Goal: Transaction & Acquisition: Purchase product/service

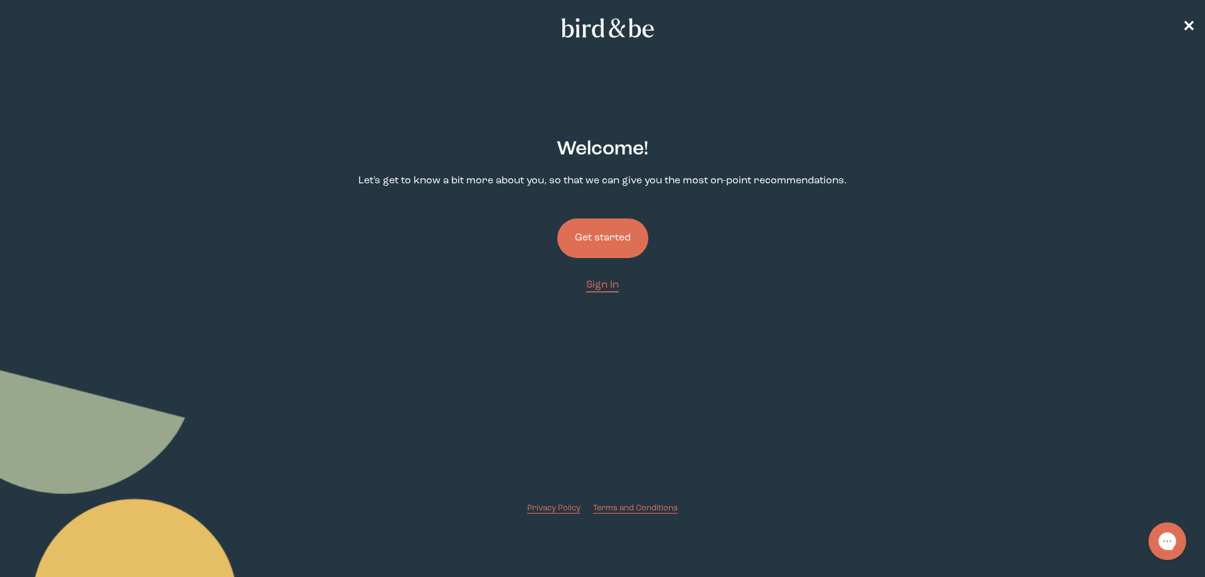
click at [603, 248] on button "Get started" at bounding box center [602, 238] width 91 height 40
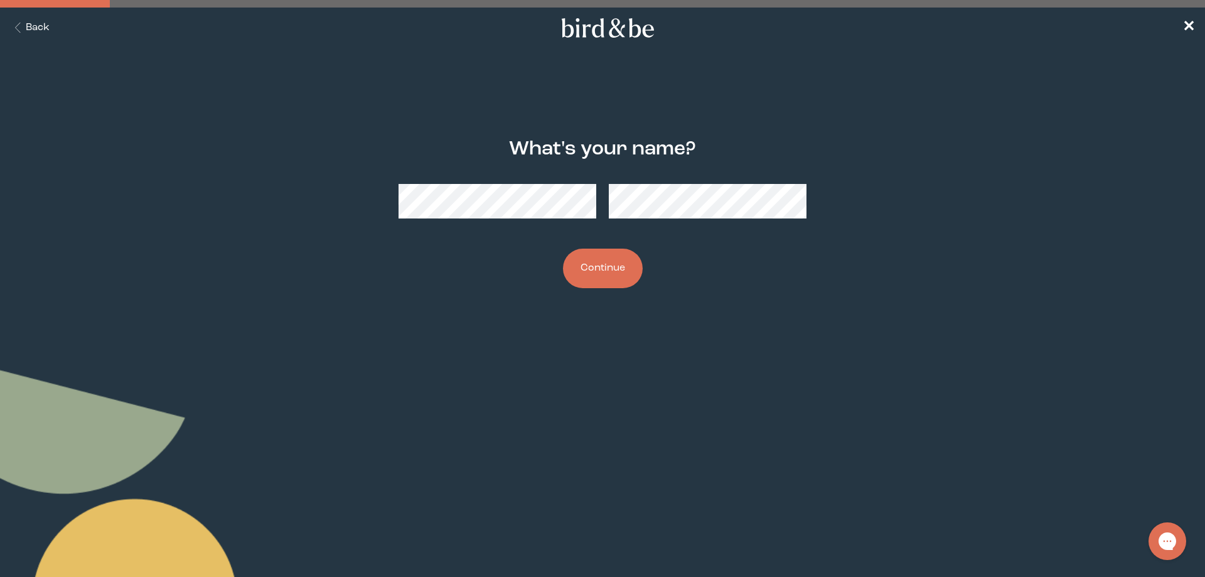
click at [554, 207] on div at bounding box center [603, 201] width 408 height 55
click at [528, 355] on body "plus-circle minus-circle close-circle Bird & Be Logo Bird & Be Logo arrow-left …" at bounding box center [602, 288] width 1205 height 577
click at [616, 272] on button "Continue" at bounding box center [603, 269] width 80 height 40
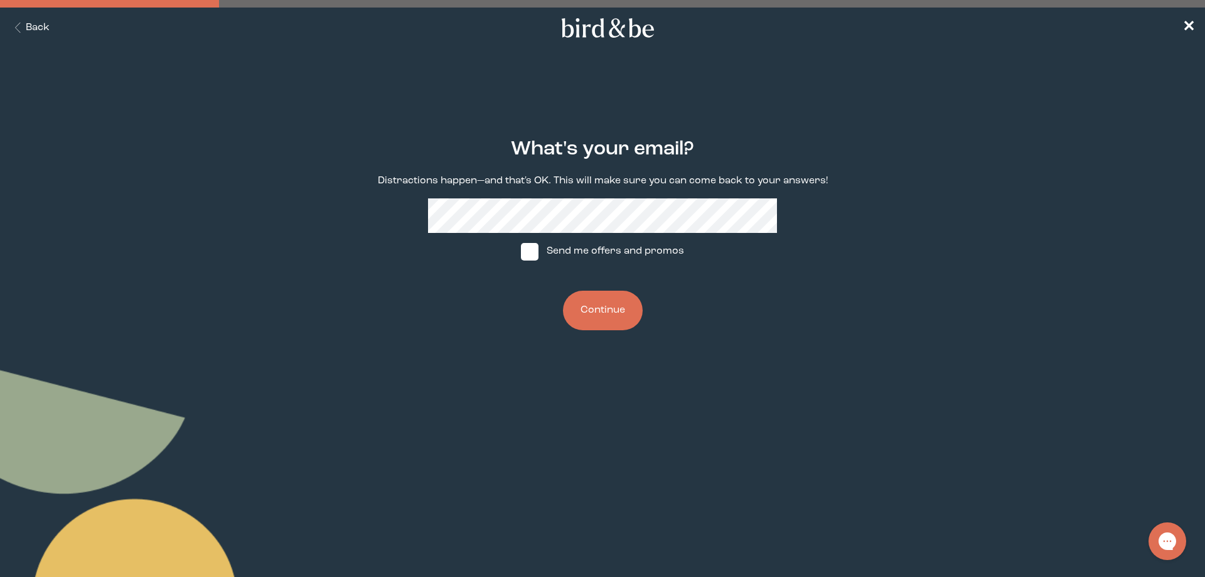
click at [601, 299] on button "Continue" at bounding box center [603, 311] width 80 height 40
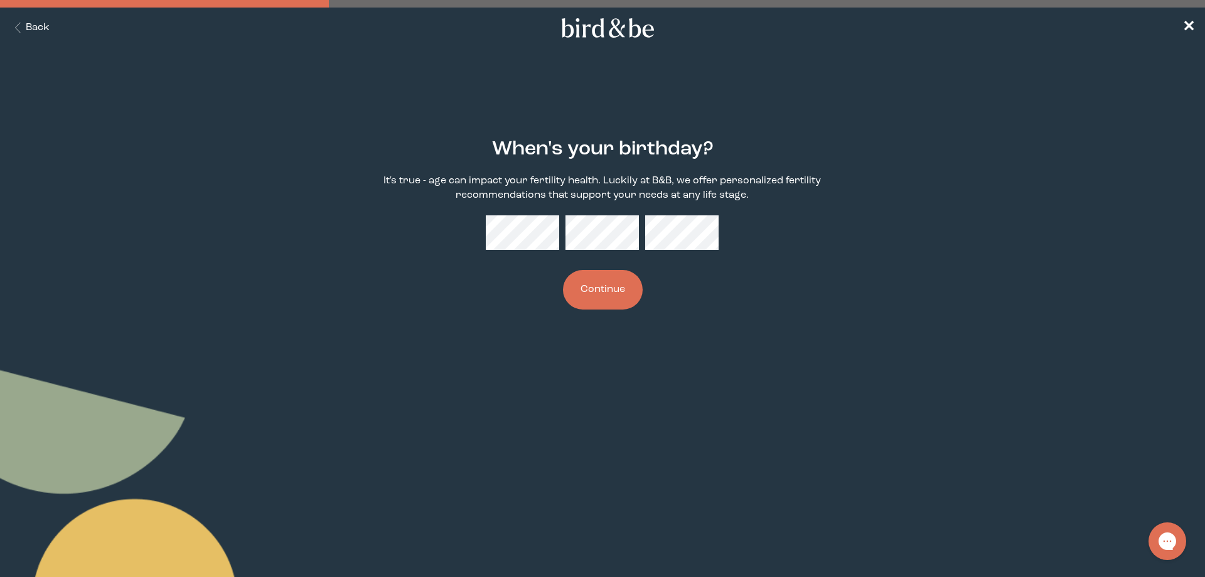
click at [601, 284] on button "Continue" at bounding box center [603, 290] width 80 height 40
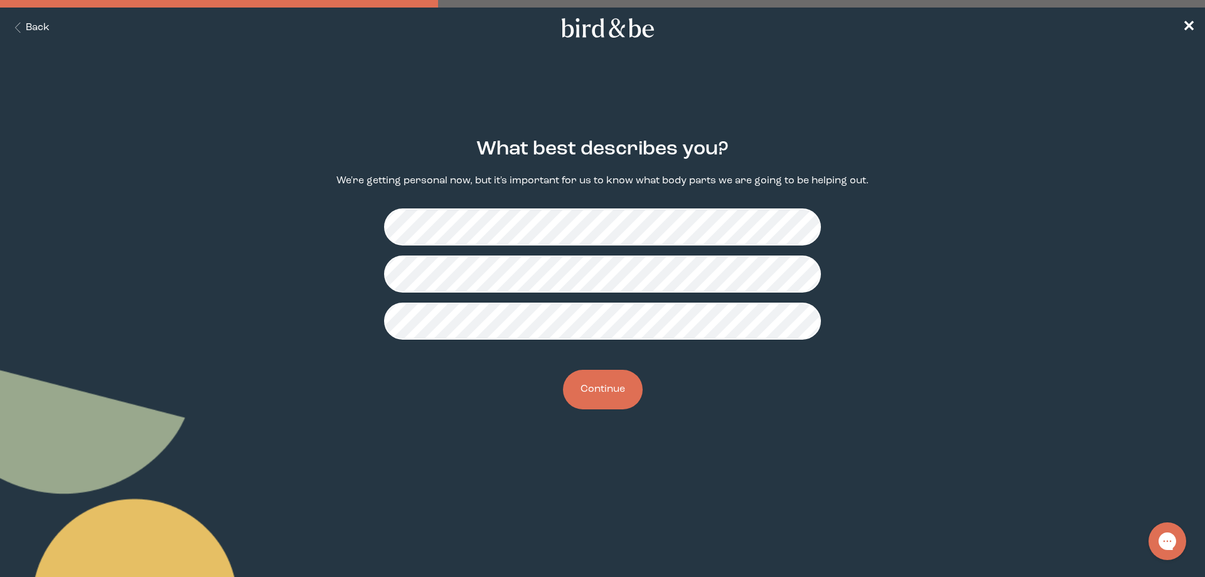
click at [618, 396] on button "Continue" at bounding box center [603, 390] width 80 height 40
click at [575, 397] on button "Continue" at bounding box center [603, 390] width 80 height 40
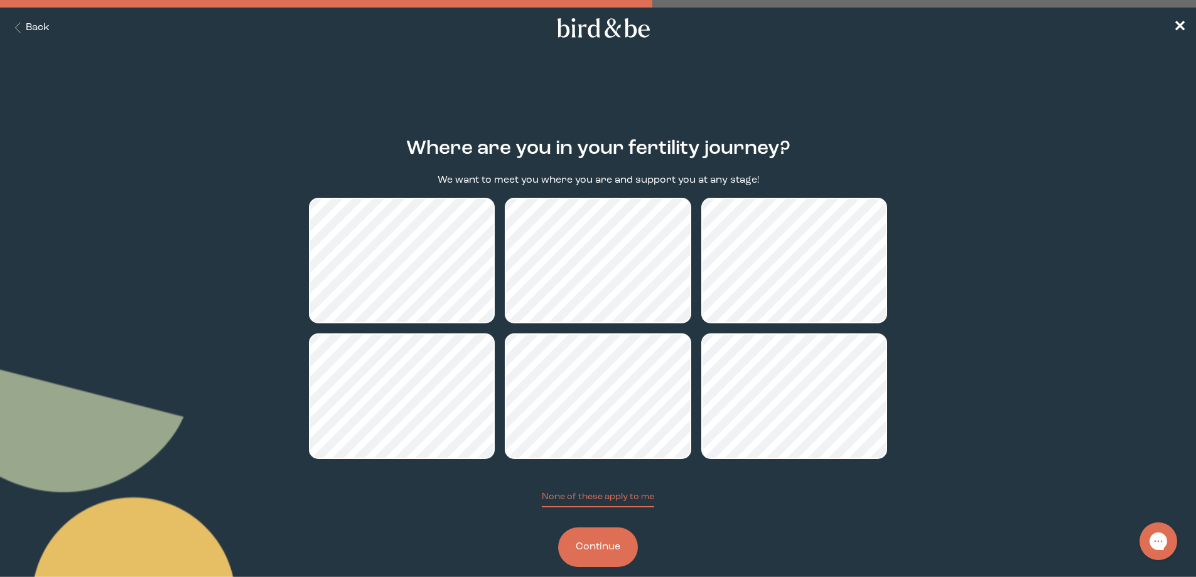
click at [567, 544] on button "Continue" at bounding box center [598, 547] width 80 height 40
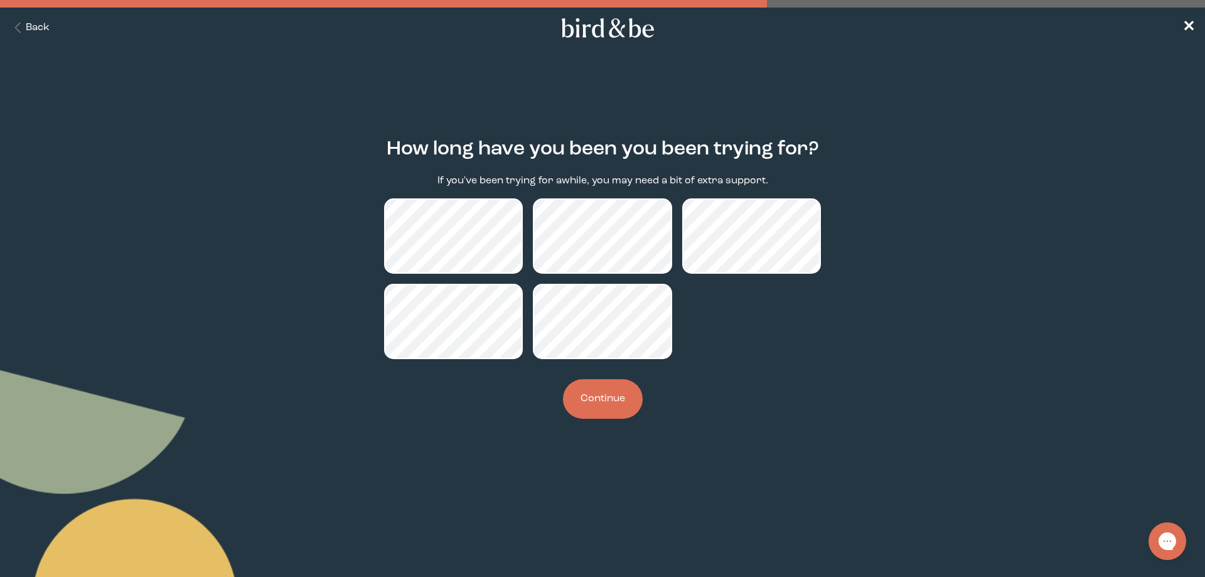
click at [46, 23] on button "Back" at bounding box center [30, 28] width 40 height 14
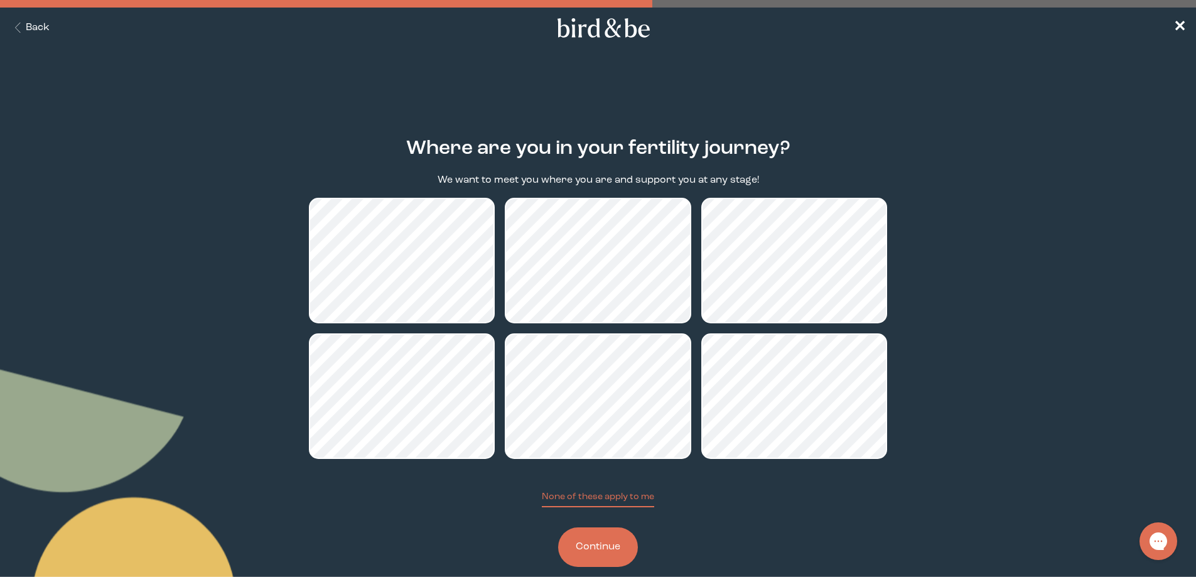
click at [592, 547] on button "Continue" at bounding box center [598, 547] width 80 height 40
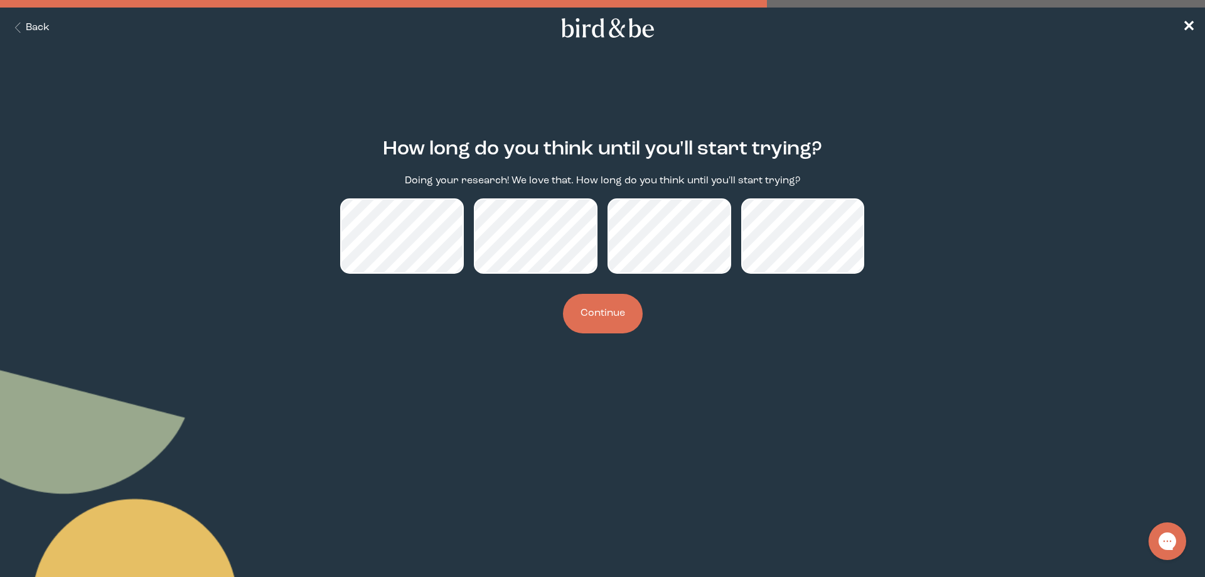
click at [608, 307] on button "Continue" at bounding box center [603, 314] width 80 height 40
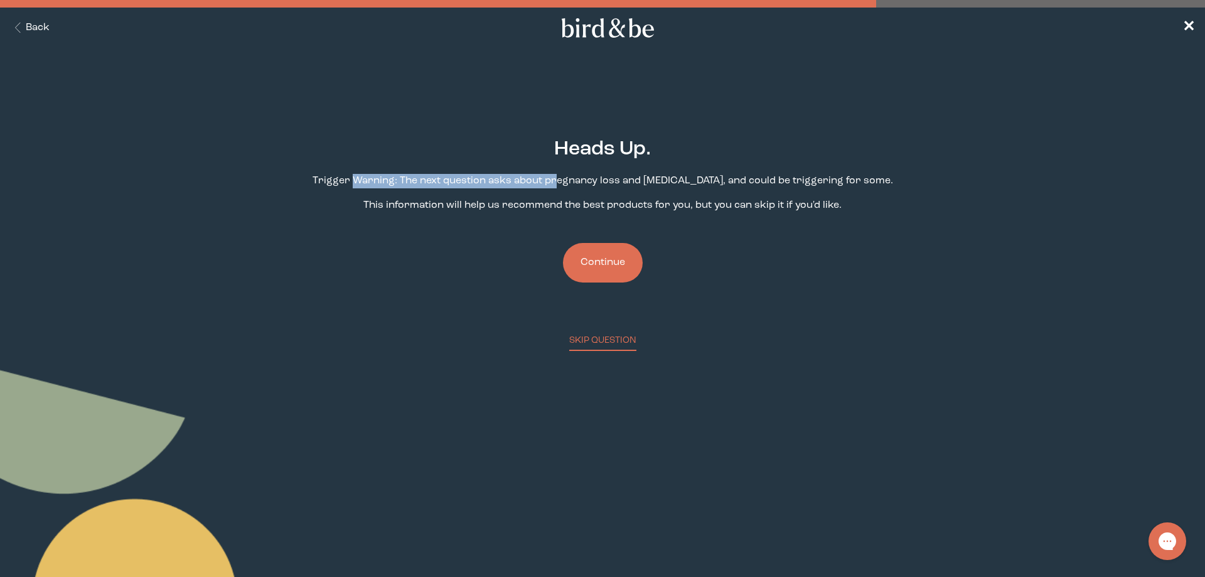
drag, startPoint x: 373, startPoint y: 181, endPoint x: 574, endPoint y: 181, distance: 200.2
click at [574, 181] on p "Trigger Warning: The next question asks about pregnancy loss and [MEDICAL_DATA]…" at bounding box center [603, 181] width 581 height 14
click at [611, 250] on button "Continue" at bounding box center [603, 263] width 80 height 40
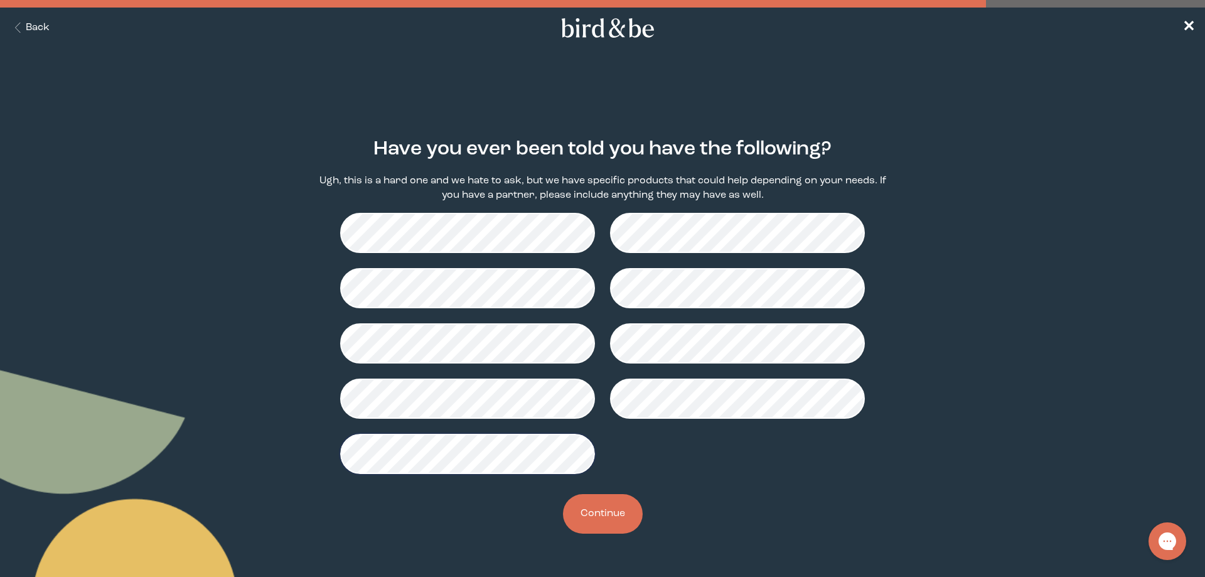
click at [610, 515] on button "Continue" at bounding box center [603, 514] width 80 height 40
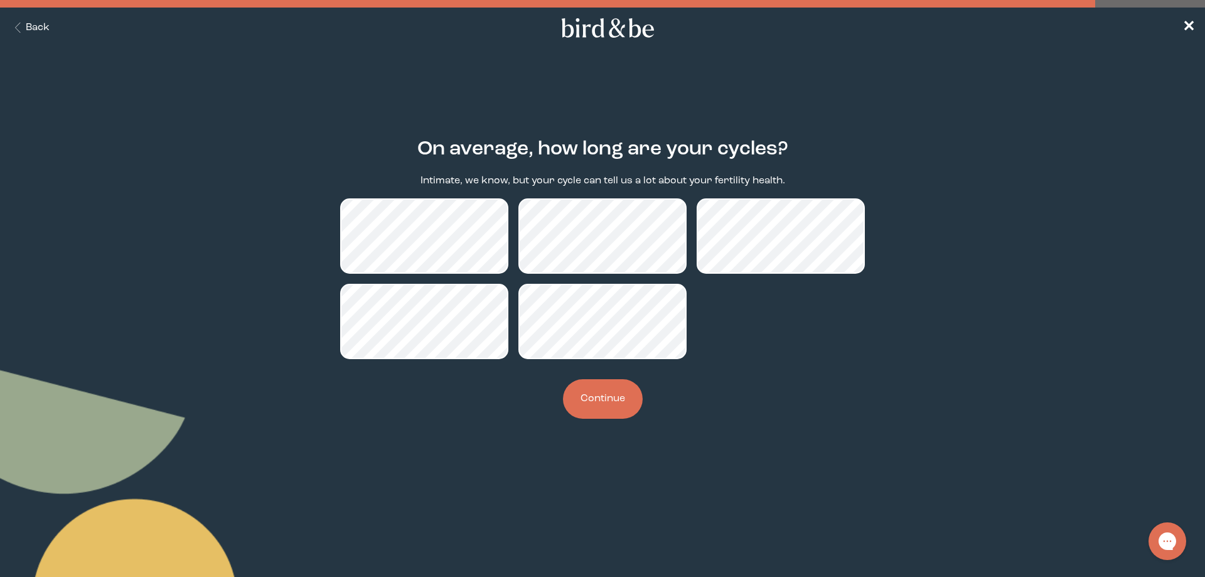
click at [600, 399] on button "Continue" at bounding box center [603, 399] width 80 height 40
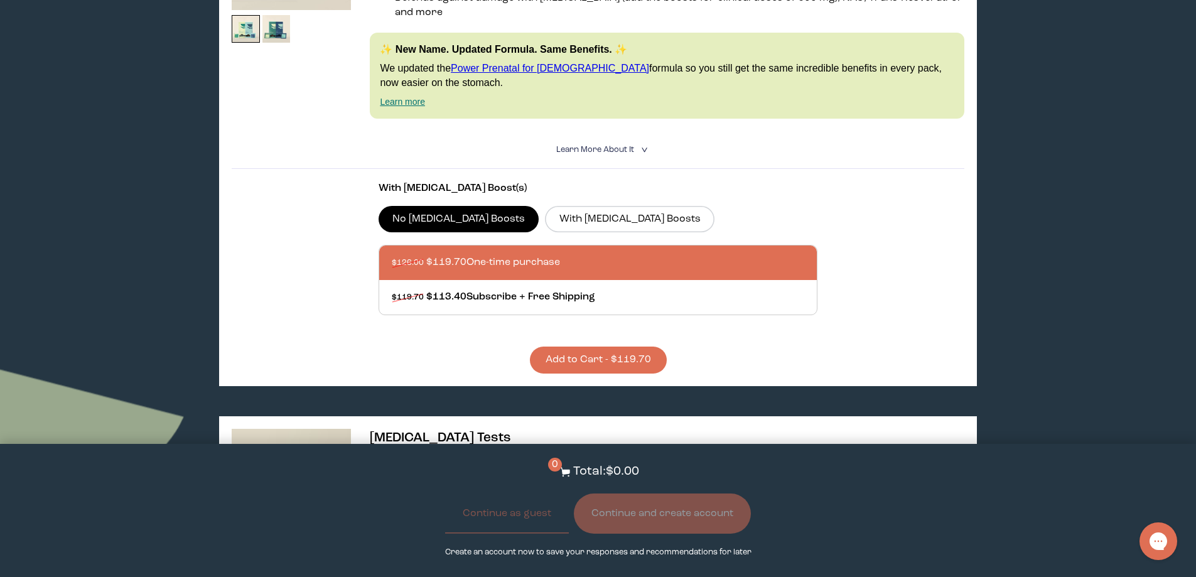
scroll to position [419, 0]
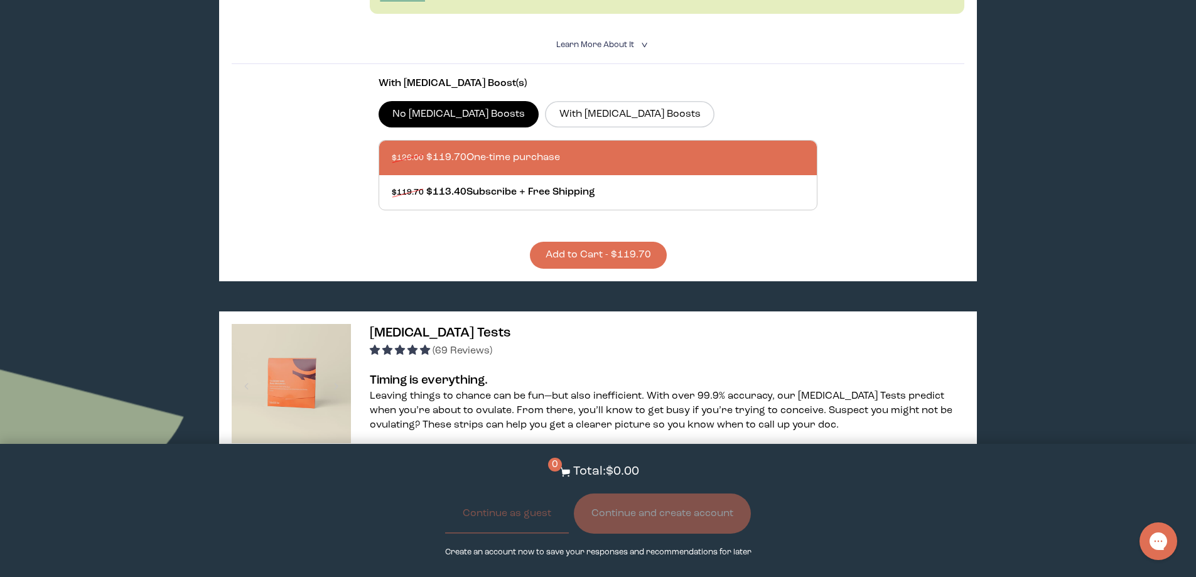
click at [552, 245] on button "Add to Cart - $119.70" at bounding box center [598, 255] width 137 height 27
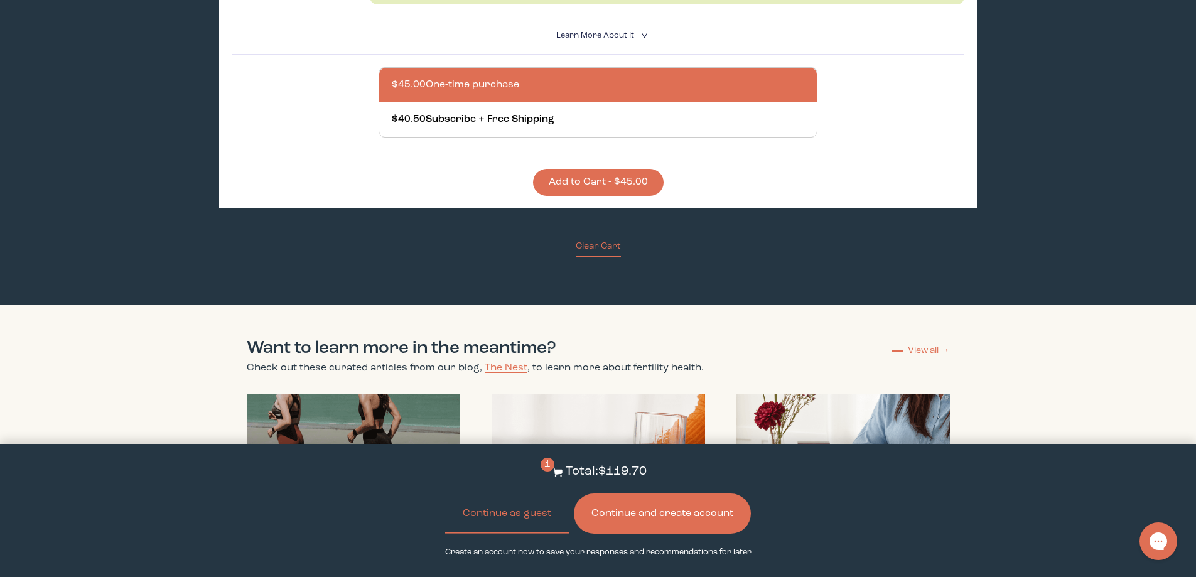
scroll to position [3243, 0]
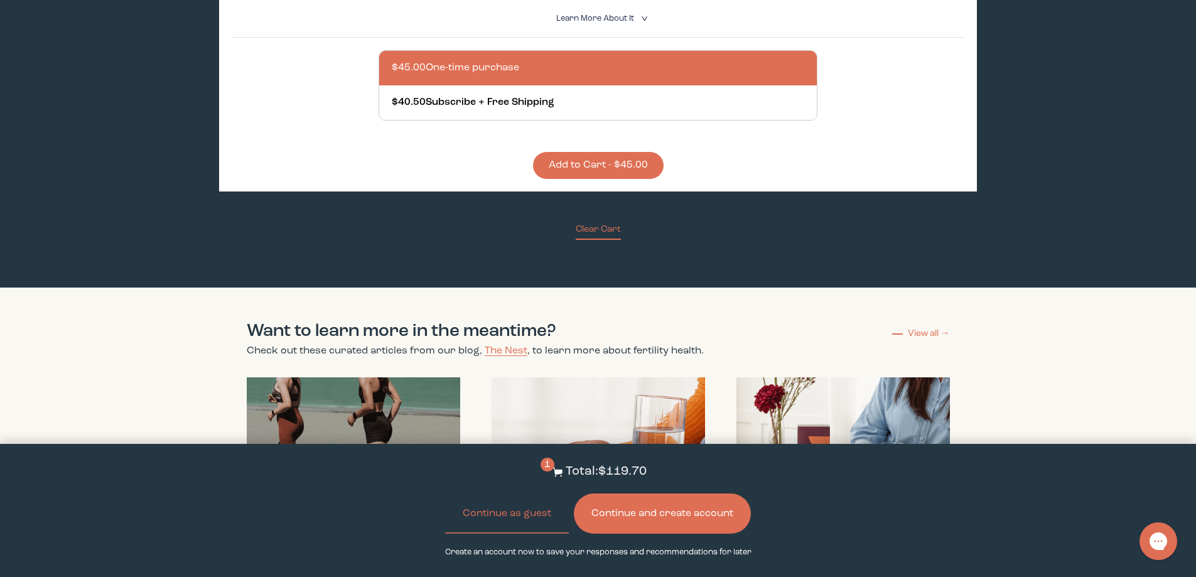
click at [682, 515] on button "Continue and create account" at bounding box center [662, 513] width 177 height 40
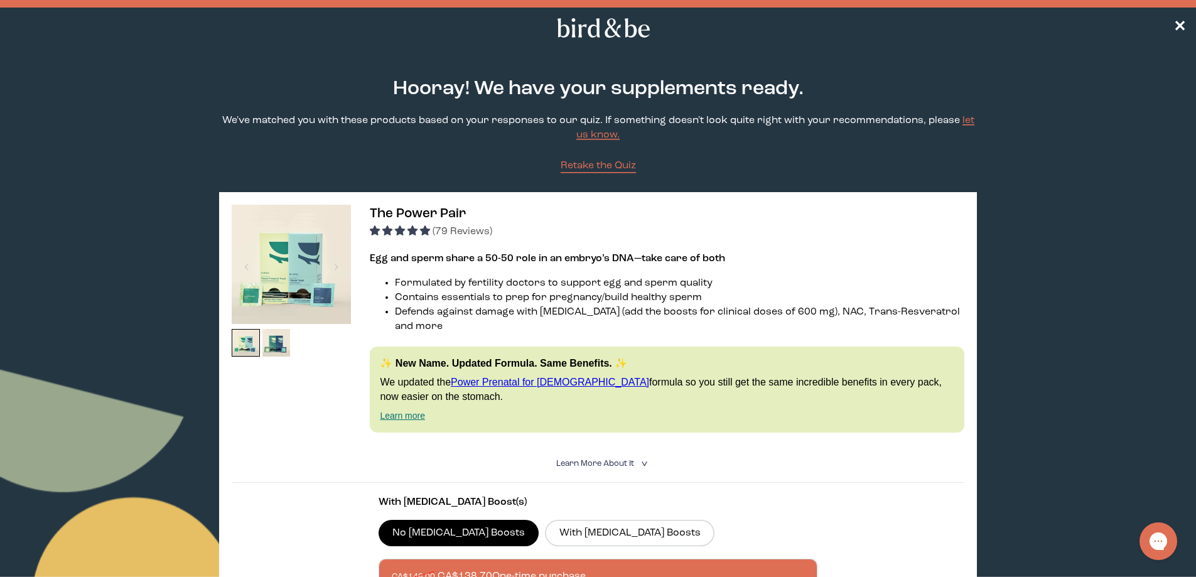
drag, startPoint x: 1140, startPoint y: 3, endPoint x: 906, endPoint y: 59, distance: 240.7
